Goal: Information Seeking & Learning: Learn about a topic

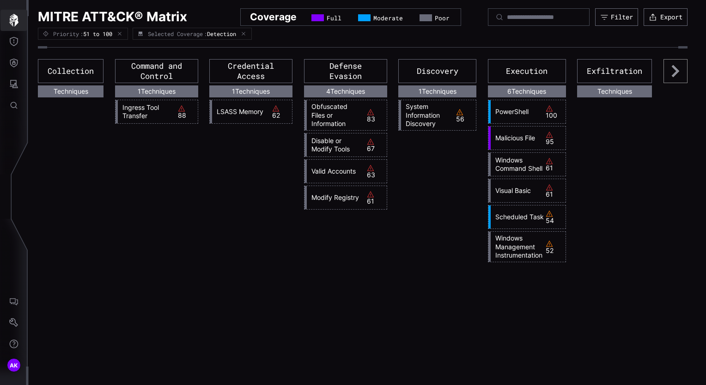
click at [12, 27] on button "button" at bounding box center [13, 20] width 27 height 21
click at [623, 11] on button "Filter" at bounding box center [616, 17] width 43 height 18
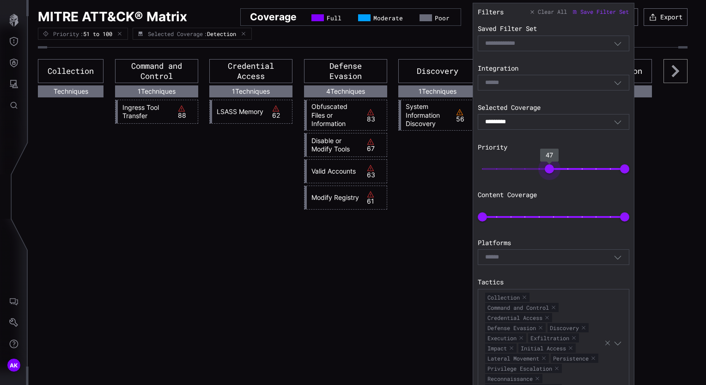
type input "*"
drag, startPoint x: 546, startPoint y: 168, endPoint x: 418, endPoint y: 163, distance: 129.0
click at [418, 163] on body "AK MITRE ATT&CK® Matrix Coverage Full Moderate Poor Filter Export Priority : 51…" at bounding box center [353, 192] width 706 height 385
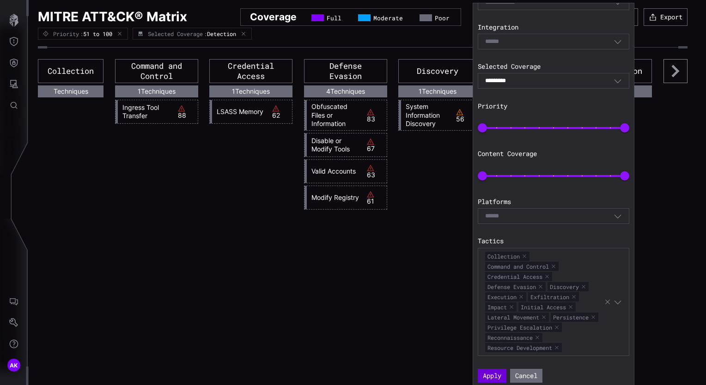
click at [488, 369] on button "Apply" at bounding box center [492, 376] width 29 height 14
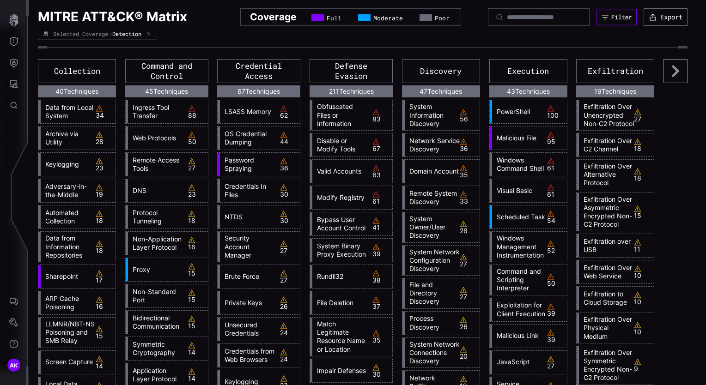
click at [611, 13] on div "Filter" at bounding box center [621, 17] width 21 height 8
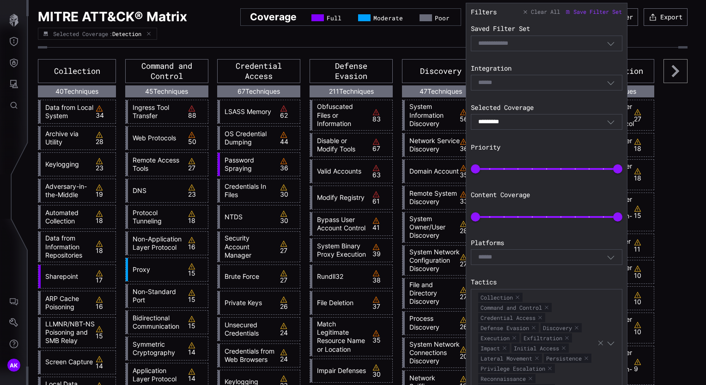
click at [565, 125] on div "********* Detection" at bounding box center [542, 122] width 128 height 8
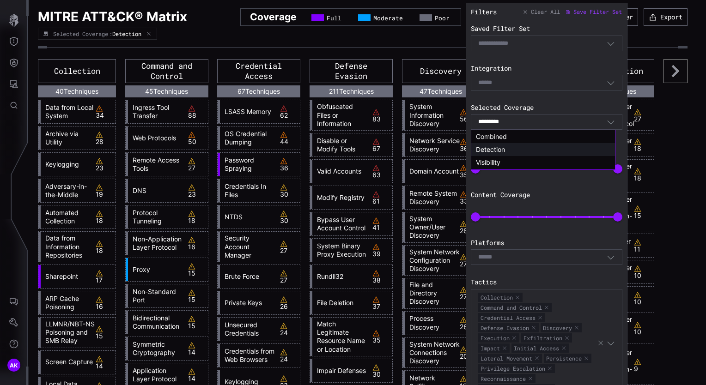
click at [532, 153] on div "Detection" at bounding box center [543, 149] width 134 height 8
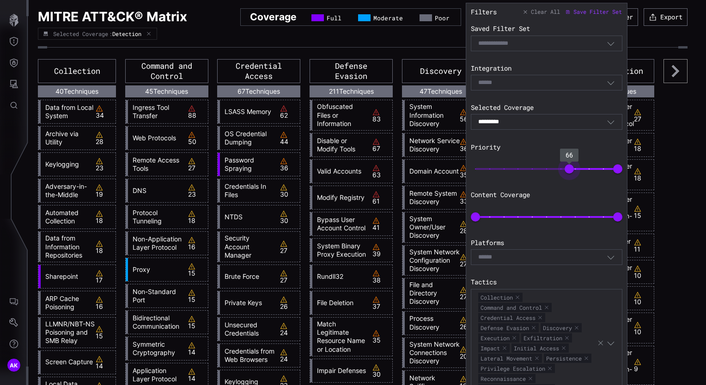
type input "**"
drag, startPoint x: 471, startPoint y: 169, endPoint x: 565, endPoint y: 191, distance: 96.8
click at [565, 191] on div "Filters Clear All Save Filter Set Saved Filter Set Select Filter Integration Se…" at bounding box center [546, 216] width 151 height 416
type input "*"
drag, startPoint x: 477, startPoint y: 215, endPoint x: 464, endPoint y: 224, distance: 16.3
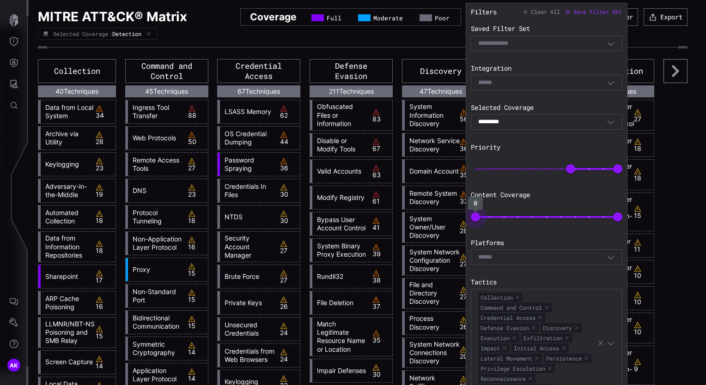
click at [464, 224] on body "AK MITRE ATT&CK® Matrix Coverage Full Moderate Poor Filter Export Selected Cove…" at bounding box center [353, 192] width 706 height 385
type input "**"
drag, startPoint x: 614, startPoint y: 217, endPoint x: 560, endPoint y: 217, distance: 54.0
click at [560, 217] on span "62" at bounding box center [563, 216] width 9 height 9
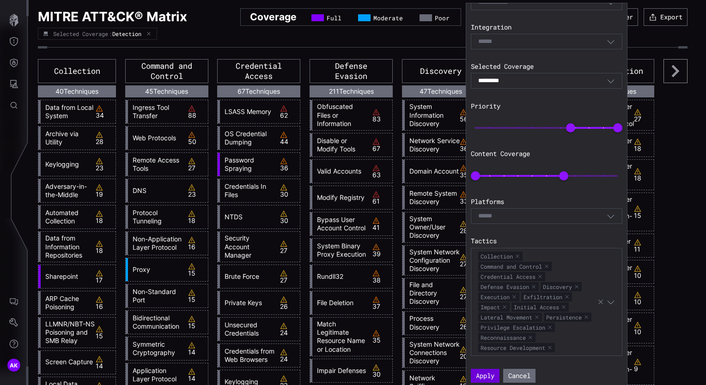
click at [485, 372] on button "Apply" at bounding box center [485, 376] width 29 height 14
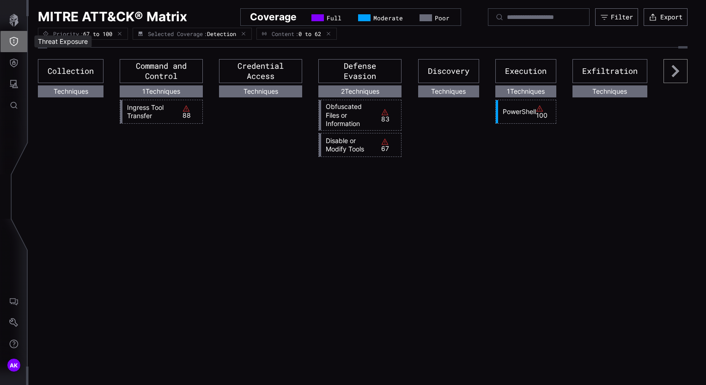
click at [13, 38] on icon "Threat Exposure" at bounding box center [13, 41] width 9 height 9
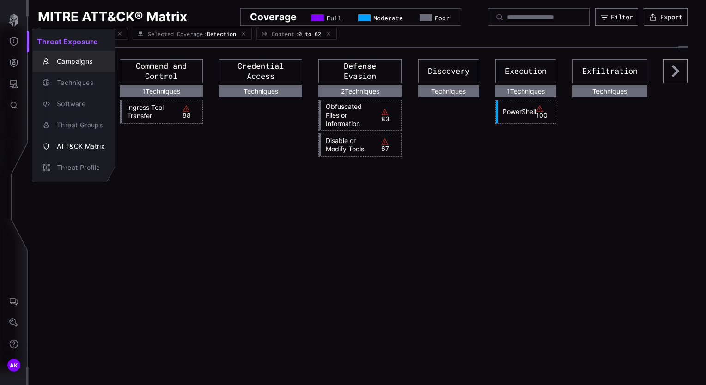
click at [78, 64] on div "Campaigns" at bounding box center [78, 62] width 53 height 12
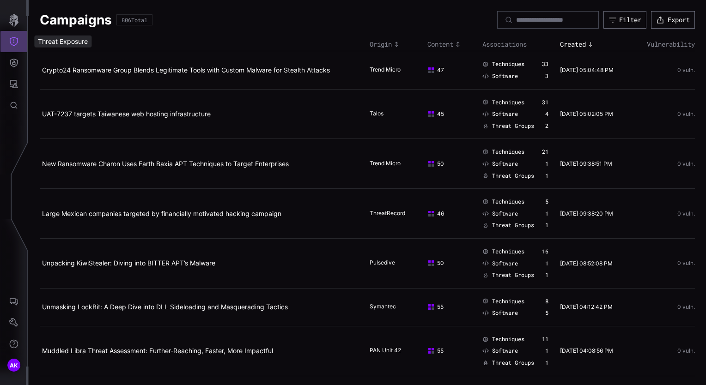
click at [18, 43] on button "Threat Exposure" at bounding box center [13, 41] width 27 height 21
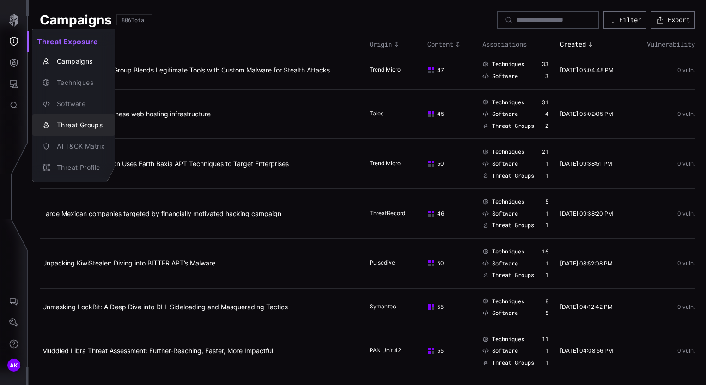
click at [80, 126] on div "Threat Groups" at bounding box center [78, 126] width 53 height 12
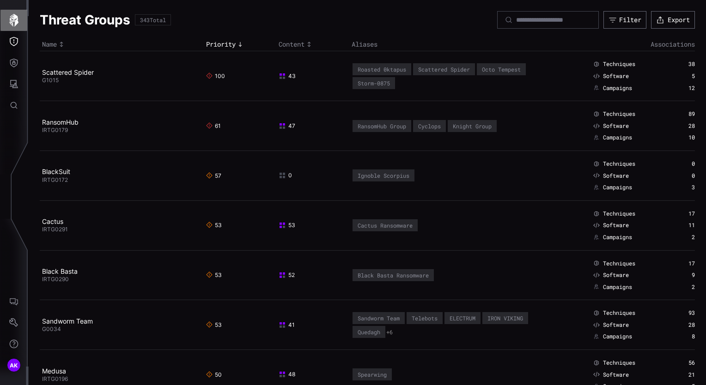
click at [17, 23] on icon "button" at bounding box center [13, 20] width 9 height 13
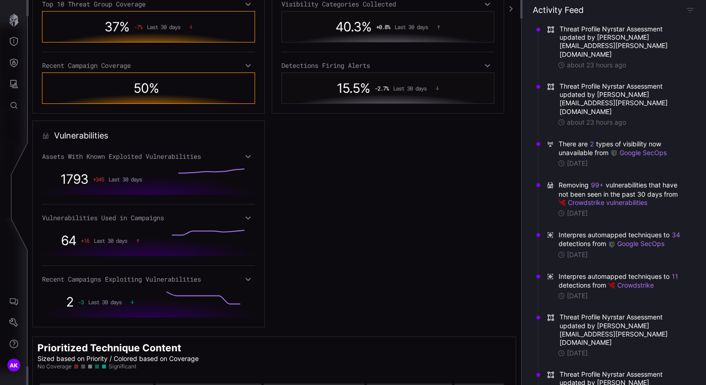
scroll to position [386, 0]
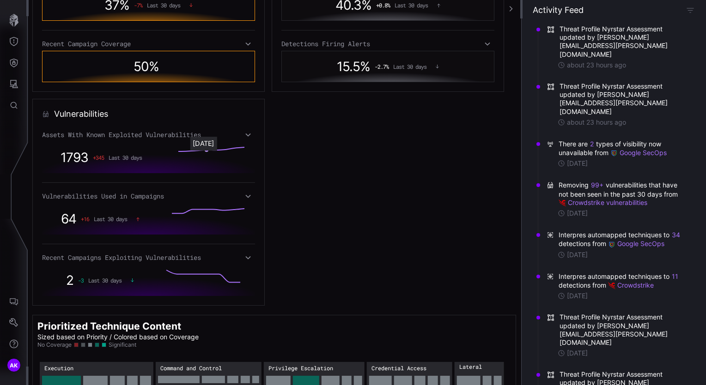
click at [212, 159] on rect at bounding box center [211, 157] width 66 height 20
click at [248, 134] on icon at bounding box center [247, 134] width 5 height 3
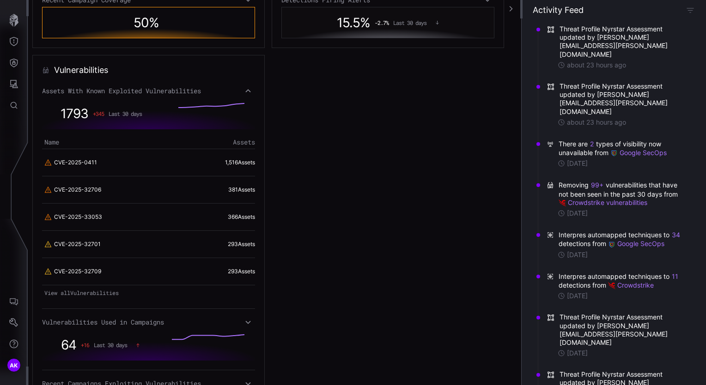
scroll to position [430, 0]
click at [75, 290] on link "View all Vulnerabilities" at bounding box center [148, 292] width 213 height 13
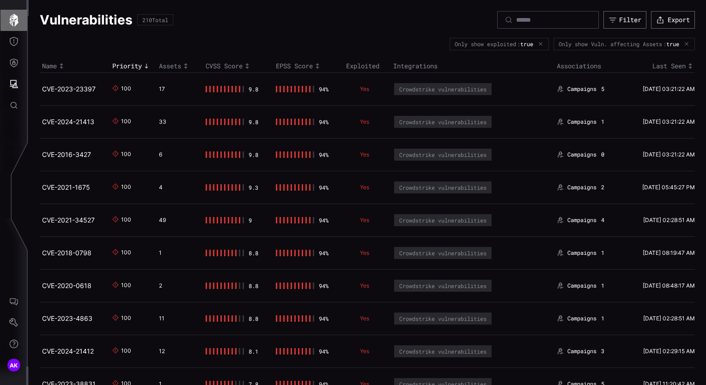
drag, startPoint x: 223, startPoint y: 24, endPoint x: 5, endPoint y: 16, distance: 218.6
click at [5, 16] on button "button" at bounding box center [13, 20] width 27 height 21
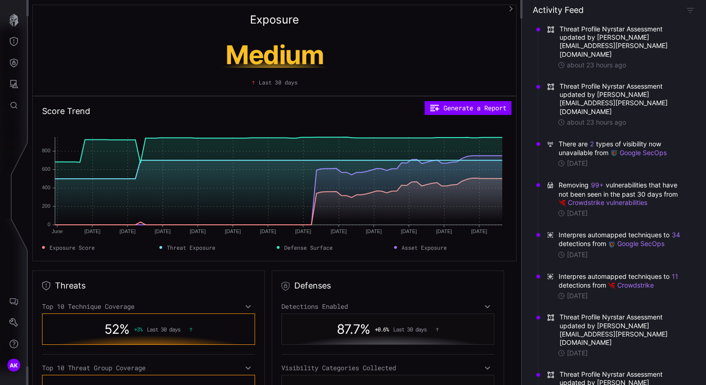
click at [293, 117] on div "Score Trend Generate a Report June June [DATE] Jun [DATE] Jun [DATE] Jun [DATE]…" at bounding box center [274, 178] width 484 height 165
click at [6, 17] on button "button" at bounding box center [13, 20] width 27 height 21
